Goal: Task Accomplishment & Management: Use online tool/utility

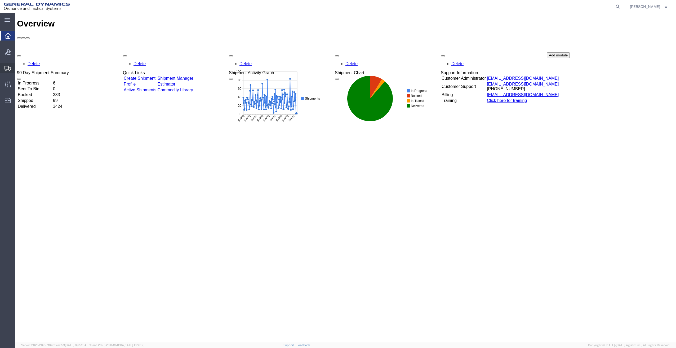
click at [0, 0] on span "Create Shipment" at bounding box center [0, 0] width 0 height 0
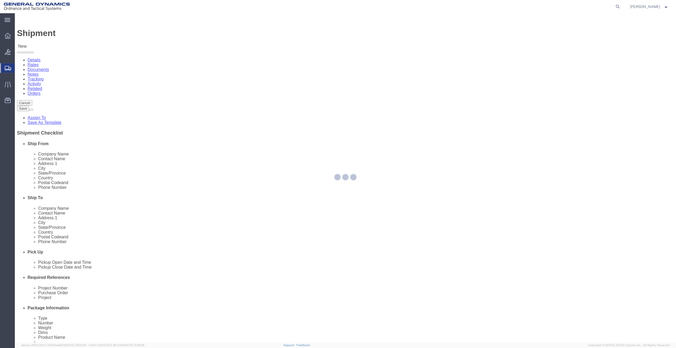
select select
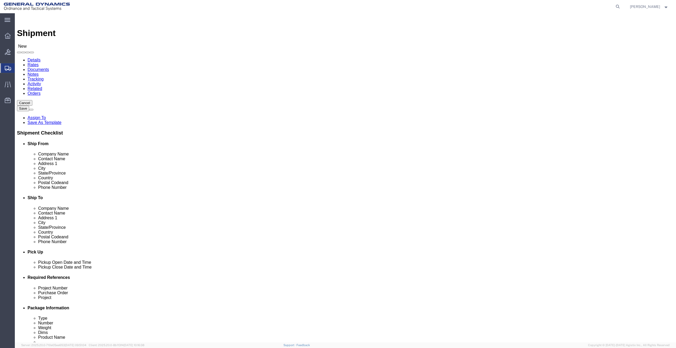
click input "text"
type input "cor"
click p "- General Dynamics - OTS - ([PERSON_NAME]) 19850 IH 635, Mesquite, [GEOGRAPHIC_…"
select select "[GEOGRAPHIC_DATA]"
type input "[PERSON_NAME]"
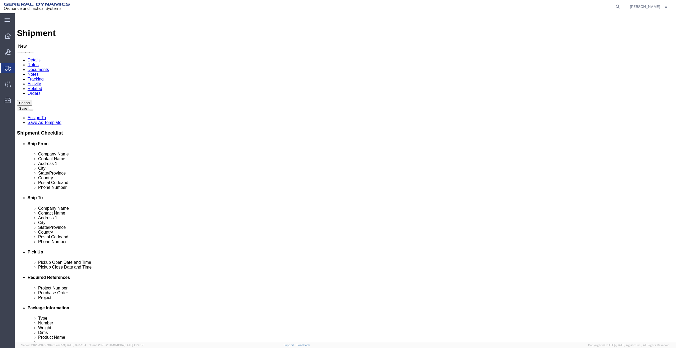
click input "text"
type input "pol"
click p "- Polaris Laboratories - ([PERSON_NAME]) [STREET_ADDRESS][PERSON_NAME]"
select select "[GEOGRAPHIC_DATA]"
type input "Polaris Laboratories"
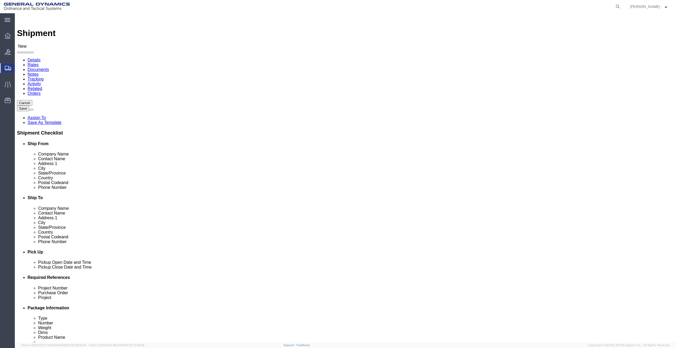
click input "text"
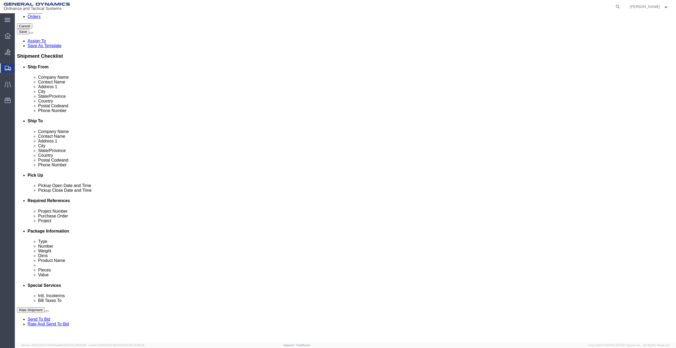
scroll to position [79, 0]
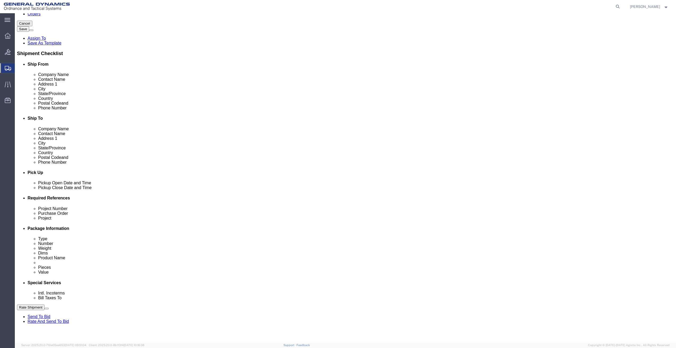
type input "469-890-6291"
click div "Sep 30 2025 12:00 PM"
type input "2:00 PM"
click button "Apply"
click div "Sep 30 2025 3:00 PM"
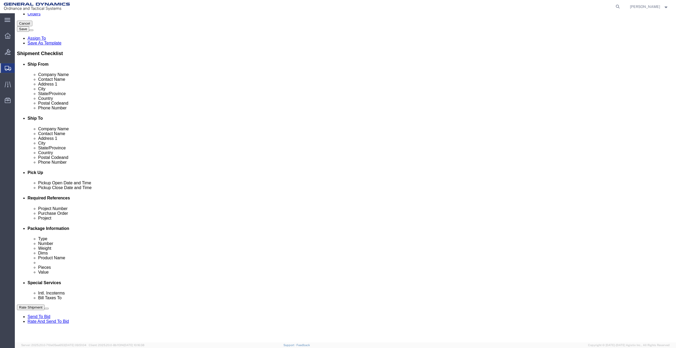
type input "5:00 PM"
click button "Apply"
click input "text"
type input "50SOO"
type input "NA"
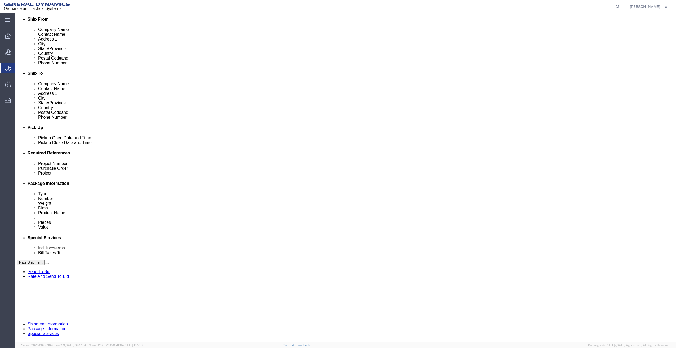
scroll to position [125, 0]
type input "NA"
click button "Continue"
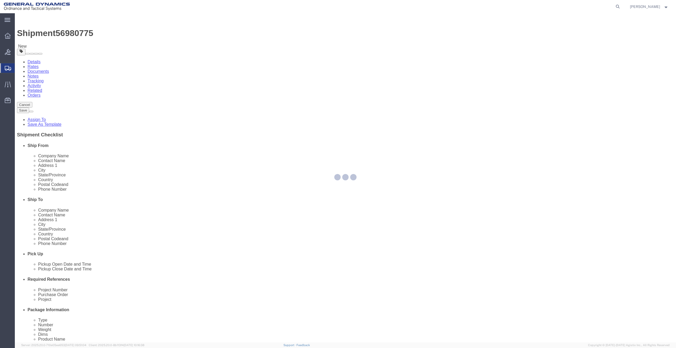
select select "CBOX"
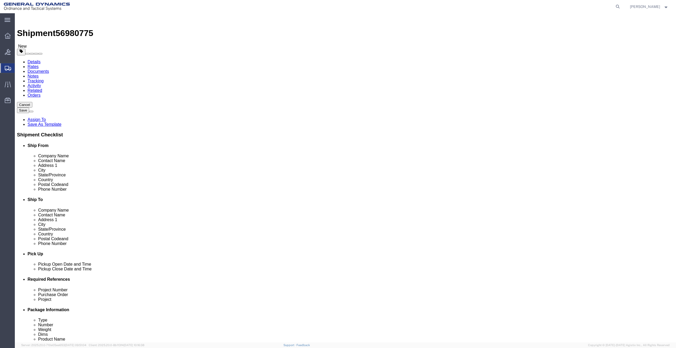
click input "text"
type input "9"
type input "8"
type input "4"
drag, startPoint x: 113, startPoint y: 122, endPoint x: 86, endPoint y: 125, distance: 27.5
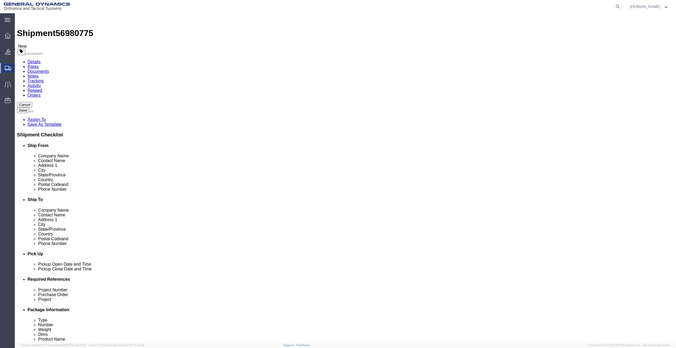
click div "Weight 0.00 Select kgs lbs Ship. t°"
type input "5"
click div "x Package Type Select Bale(s) Basket(s) Bolt(s) Bottle(s) Buckets Bulk Bundle(s…"
click link "Add Content"
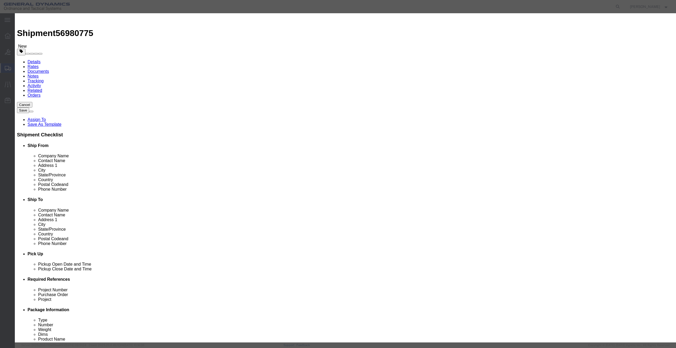
click input "text"
type input "Sampels"
drag, startPoint x: 243, startPoint y: 52, endPoint x: 240, endPoint y: 52, distance: 3.2
click input "0"
type input "2"
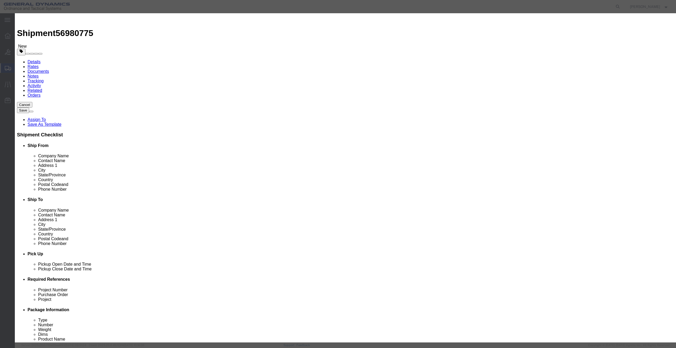
click input "text"
type input "500"
click select "Select 50 55 60 65 70 85 92.5 100 125 175 250 300 400"
select select "70"
click select "Select 50 55 60 65 70 85 92.5 100 125 175 250 300 400"
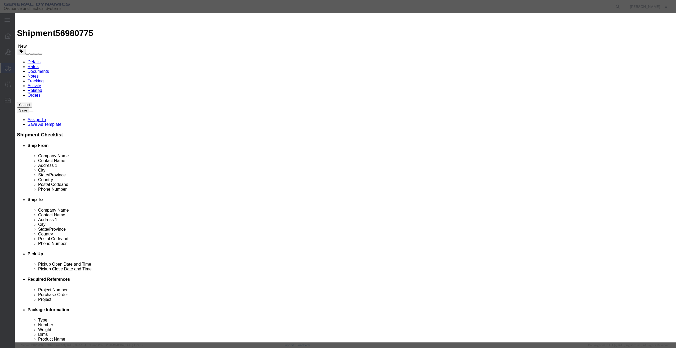
click button "Save & Close"
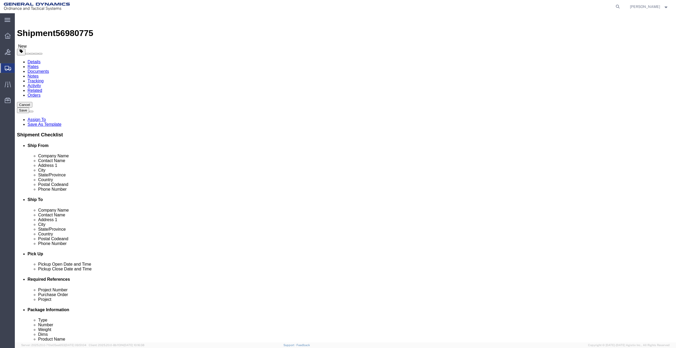
click button "Continue"
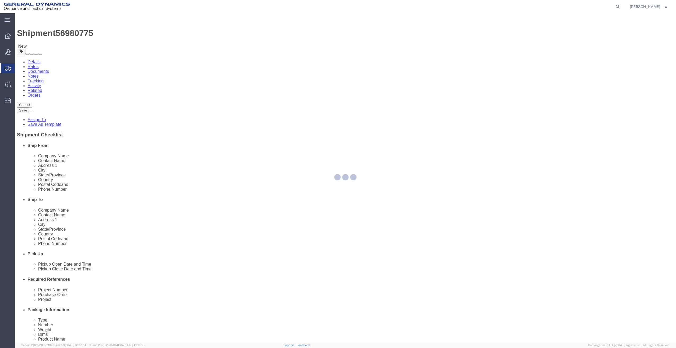
select select
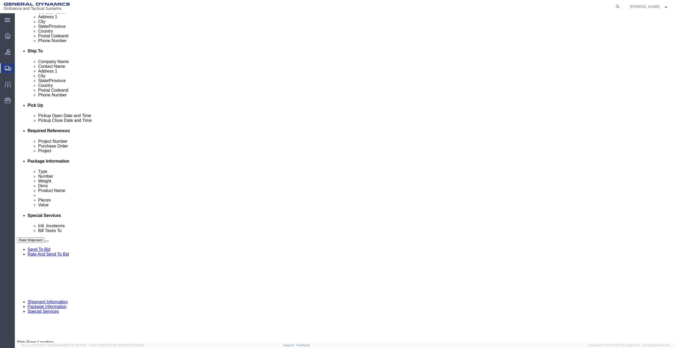
scroll to position [159, 0]
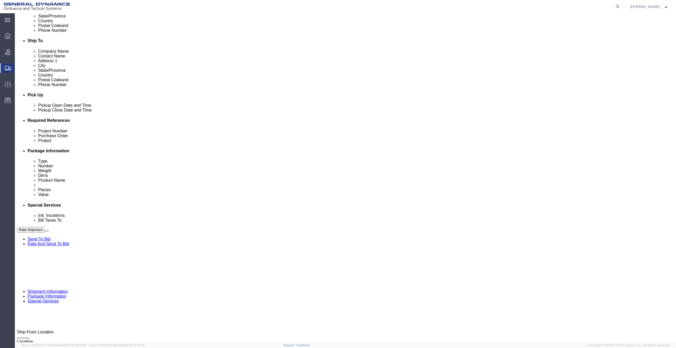
click select "Select Buyer Cost Center Department Operations Number Order Number Sales Person"
select select "DEPARTMENT"
click select "Select Buyer Cost Center Department Operations Number Order Number Sales Person"
click select "Select Anniston Bothell Camden Defuniak Springs GDAS Garland Huntsville Joplin …"
select select "1923981"
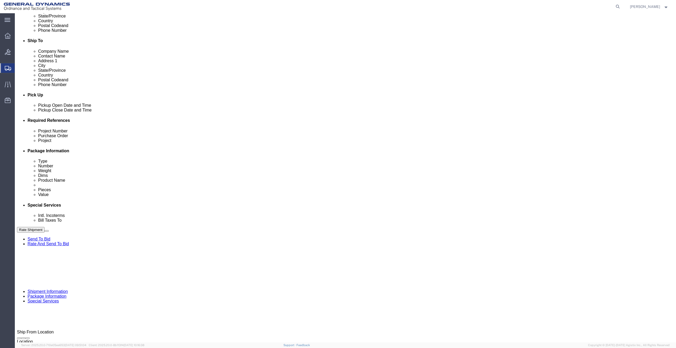
click select "Select Anniston Bothell Camden Defuniak Springs GDAS Garland Huntsville Joplin …"
click select "Select DHL FedEx Express UPS"
select select "FedEx Express"
click select "Select DHL FedEx Express UPS"
click input "text"
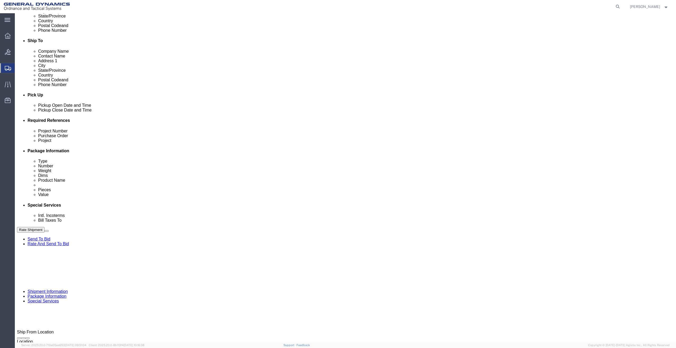
type input "201518662"
drag, startPoint x: 148, startPoint y: 239, endPoint x: 103, endPoint y: 239, distance: 44.7
click input "12631 Westlinks Drive"
type input "PO BOX 51050"
drag, startPoint x: 117, startPoint y: 267, endPoint x: 83, endPoint y: 267, distance: 34.2
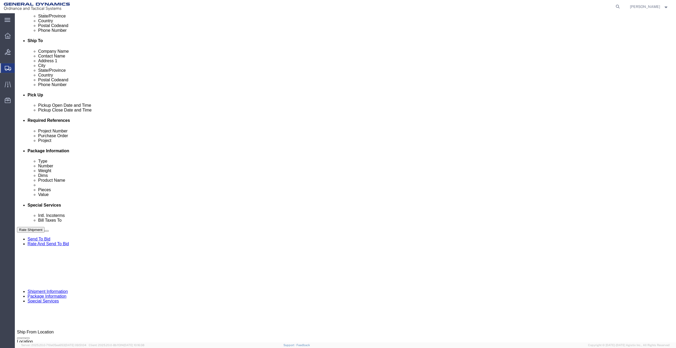
click div "Phone Number 239-425-8076"
drag, startPoint x: 400, startPoint y: 228, endPoint x: 352, endPoint y: 230, distance: 48.5
click div "Contact Name Morgan Bushway"
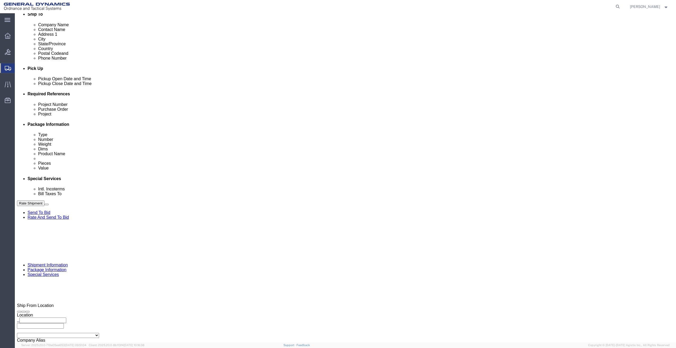
click button "Rate Shipment"
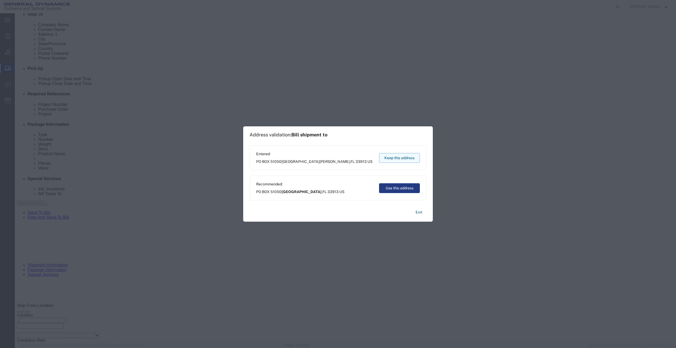
click at [407, 156] on button "Keep this address" at bounding box center [399, 158] width 41 height 10
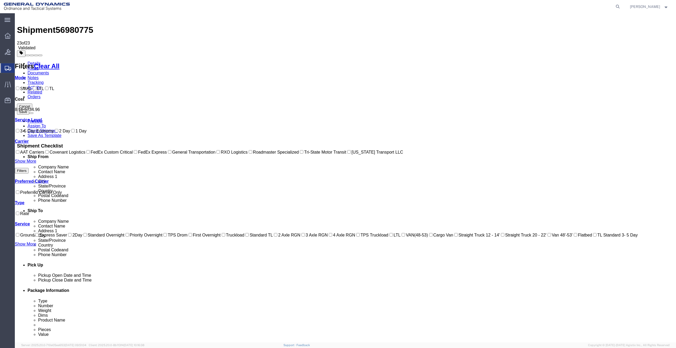
scroll to position [0, 0]
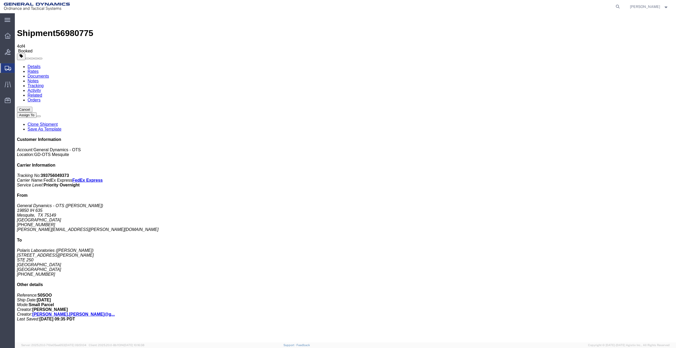
drag, startPoint x: 311, startPoint y: 103, endPoint x: 195, endPoint y: 116, distance: 116.7
click at [35, 64] on link "Details" at bounding box center [34, 66] width 13 height 5
click link "Schedule pickup request"
